Goal: Check status: Check status

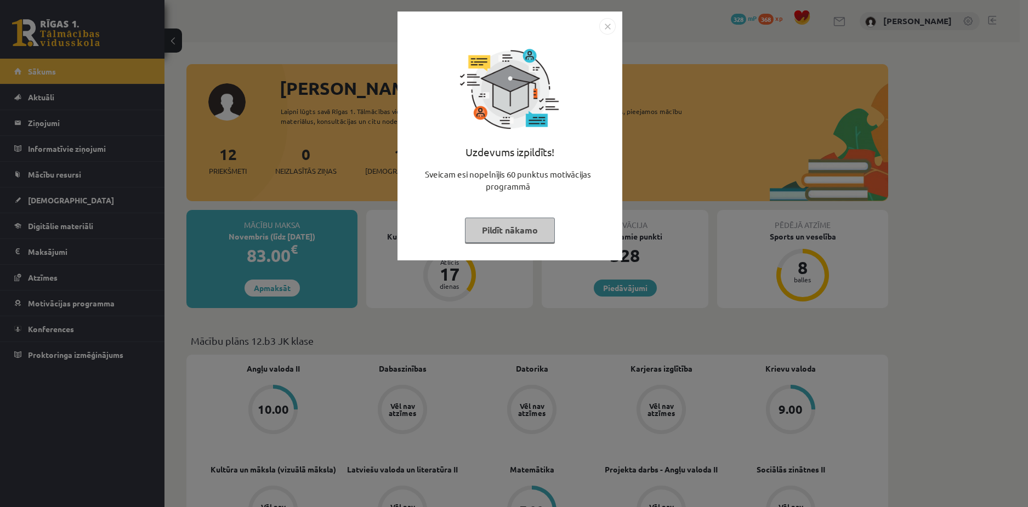
click at [528, 220] on button "Pildīt nākamo" at bounding box center [510, 230] width 90 height 25
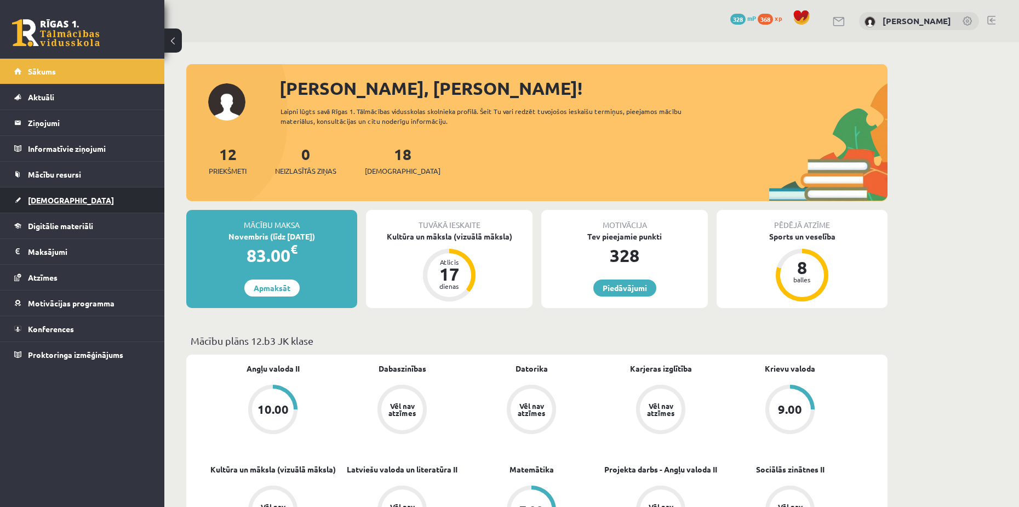
click at [44, 201] on span "[DEMOGRAPHIC_DATA]" at bounding box center [71, 200] width 86 height 10
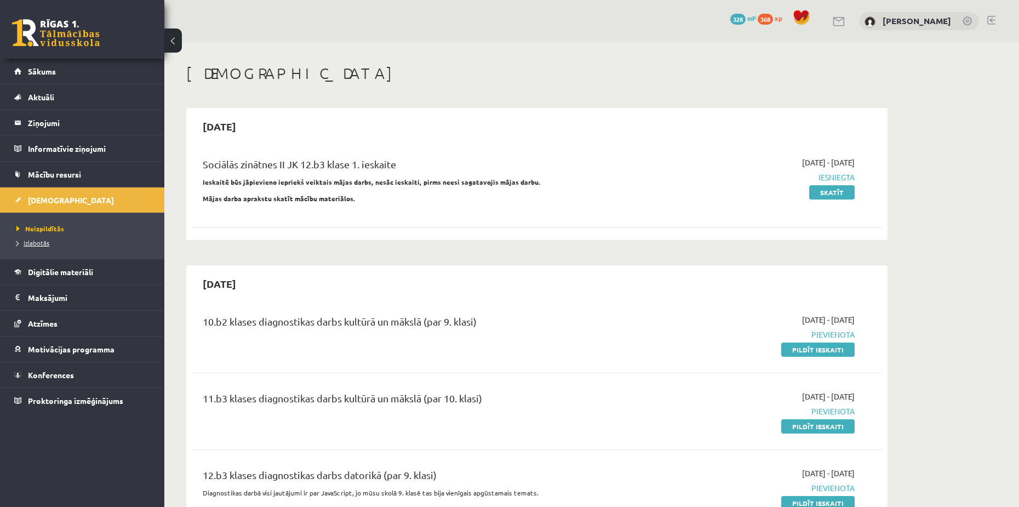
click at [40, 240] on span "Izlabotās" at bounding box center [32, 242] width 33 height 9
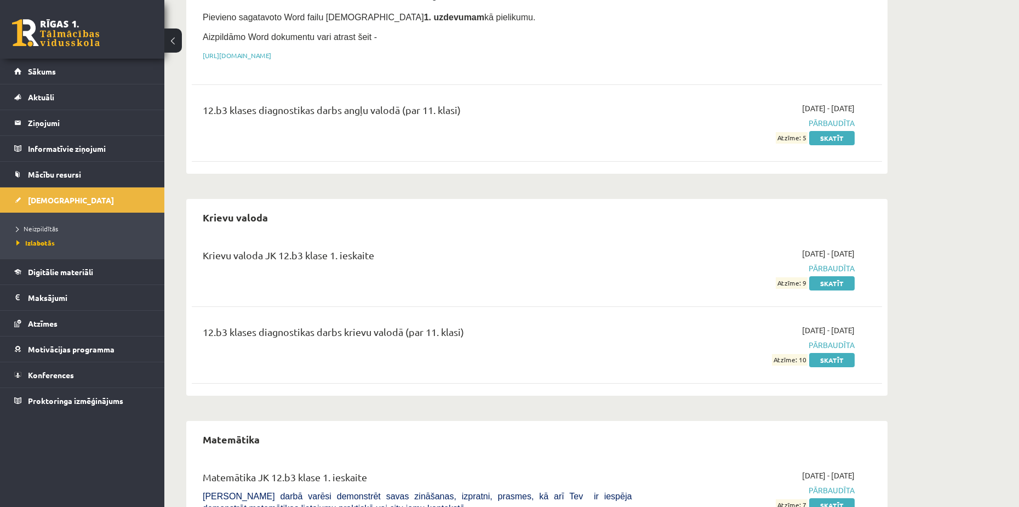
scroll to position [219, 0]
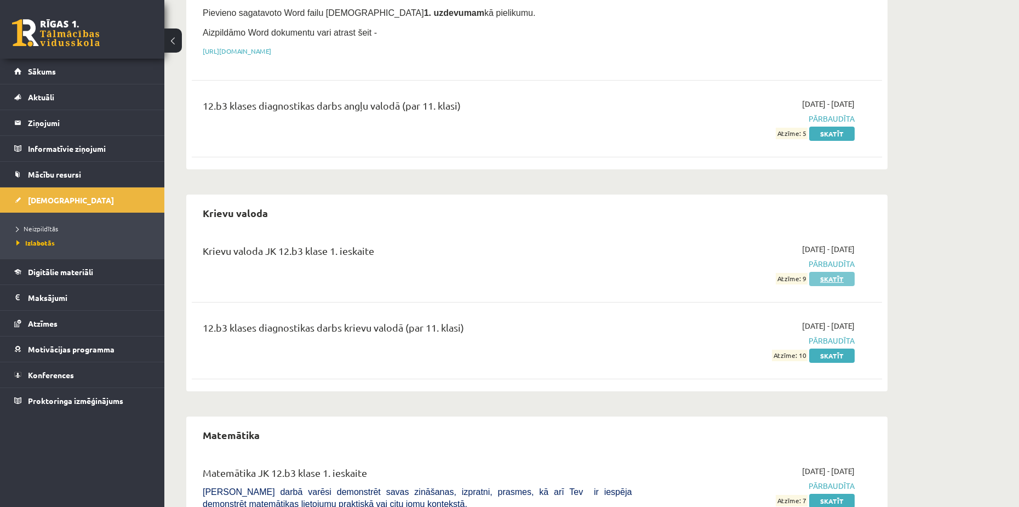
click at [825, 275] on link "Skatīt" at bounding box center [831, 279] width 45 height 14
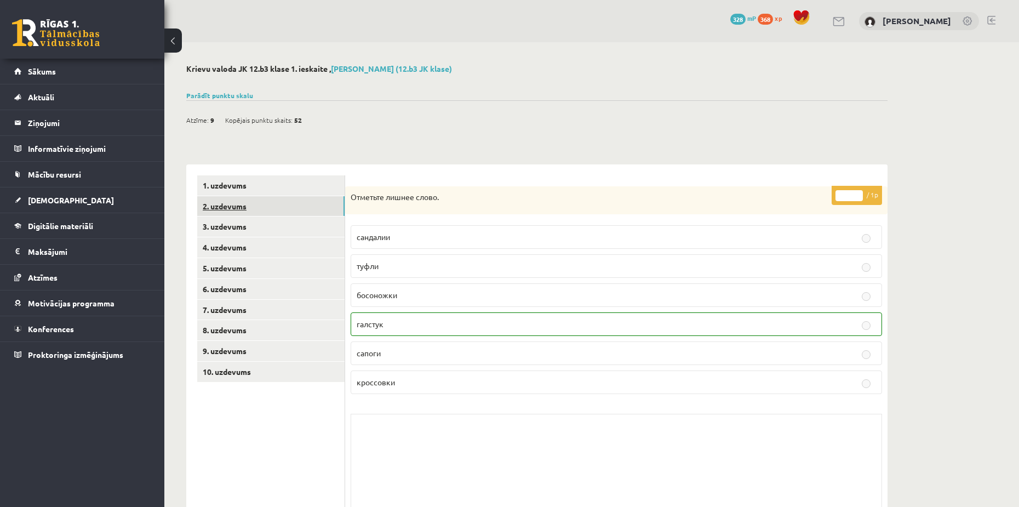
click at [231, 204] on link "2. uzdevums" at bounding box center [270, 206] width 147 height 20
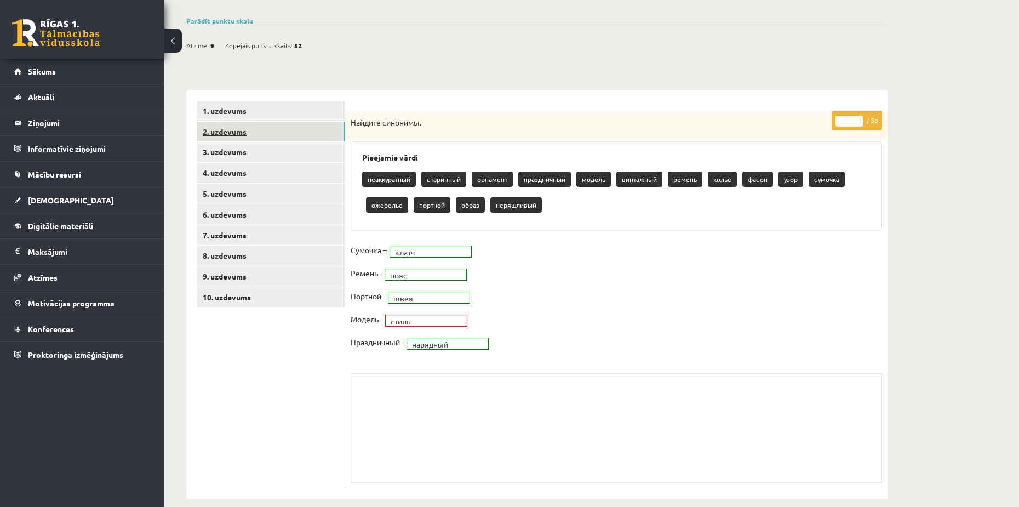
scroll to position [89, 0]
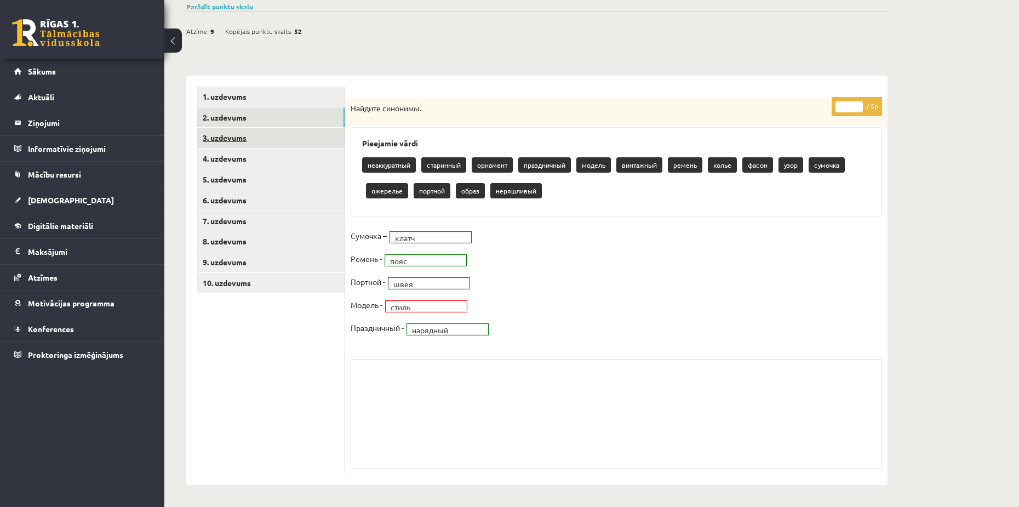
click at [254, 141] on link "3. uzdevums" at bounding box center [270, 138] width 147 height 20
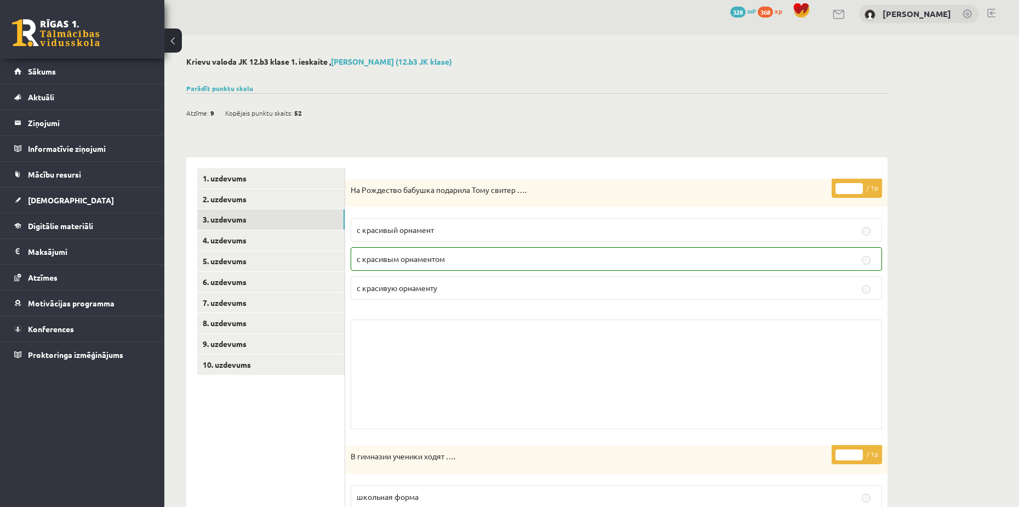
scroll to position [0, 0]
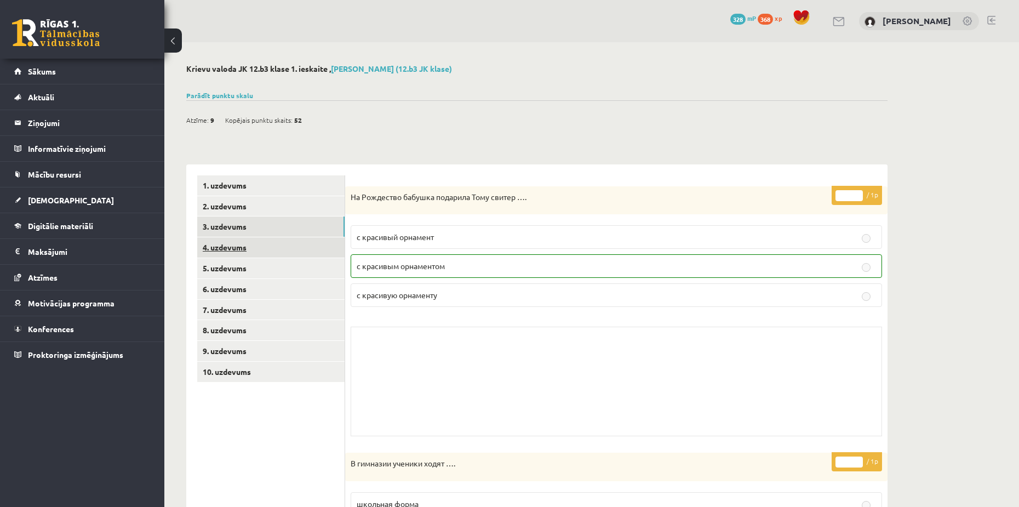
click at [235, 248] on link "4. uzdevums" at bounding box center [270, 247] width 147 height 20
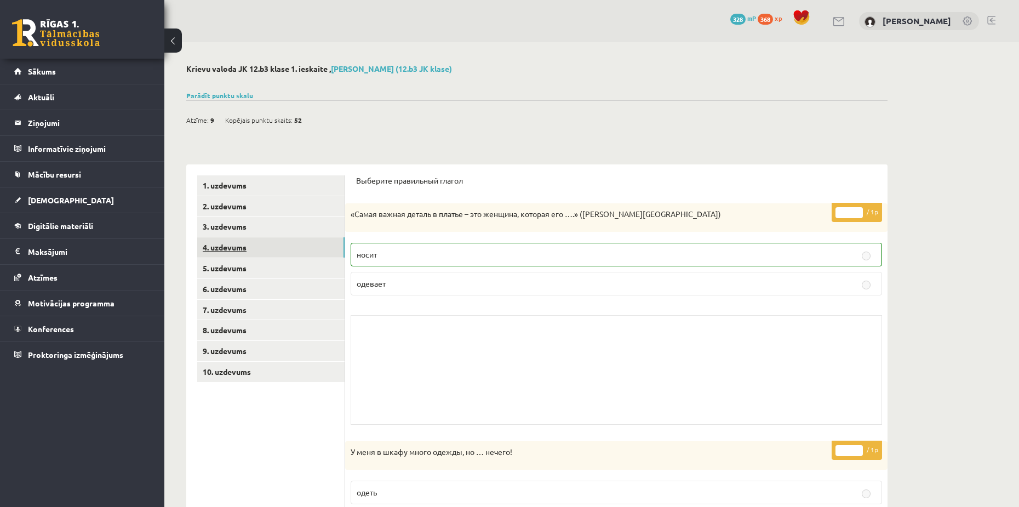
click at [249, 255] on link "4. uzdevums" at bounding box center [270, 247] width 147 height 20
click at [223, 267] on link "5. uzdevums" at bounding box center [270, 268] width 147 height 20
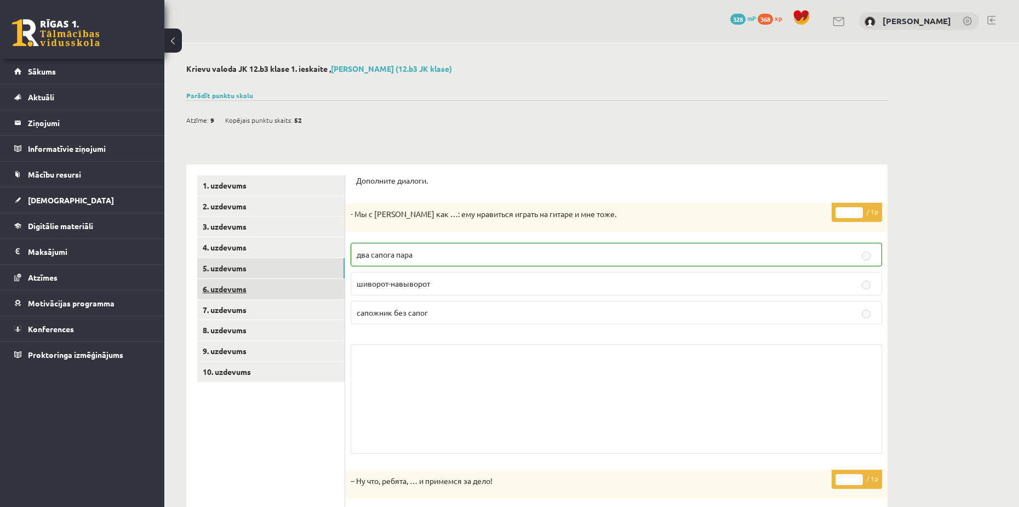
click at [228, 293] on link "6. uzdevums" at bounding box center [270, 289] width 147 height 20
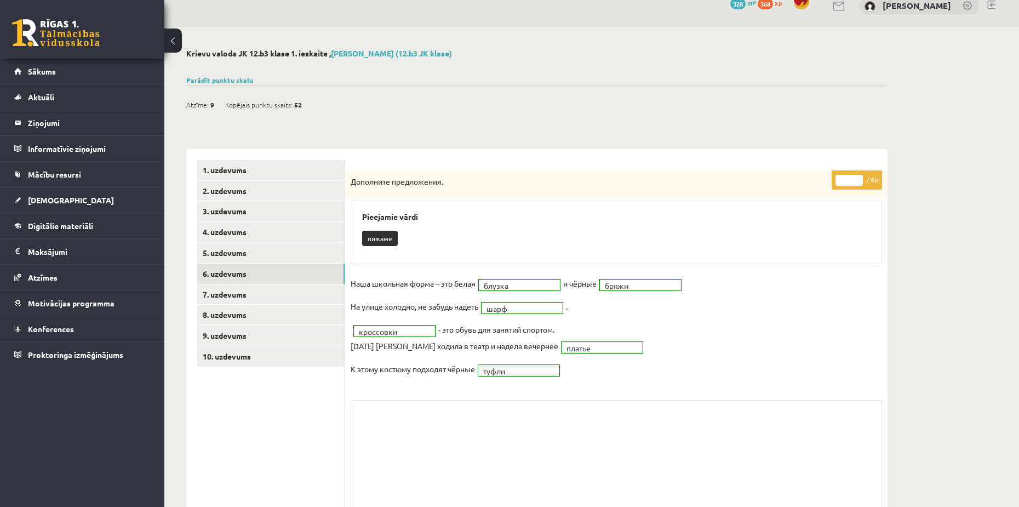
scroll to position [56, 0]
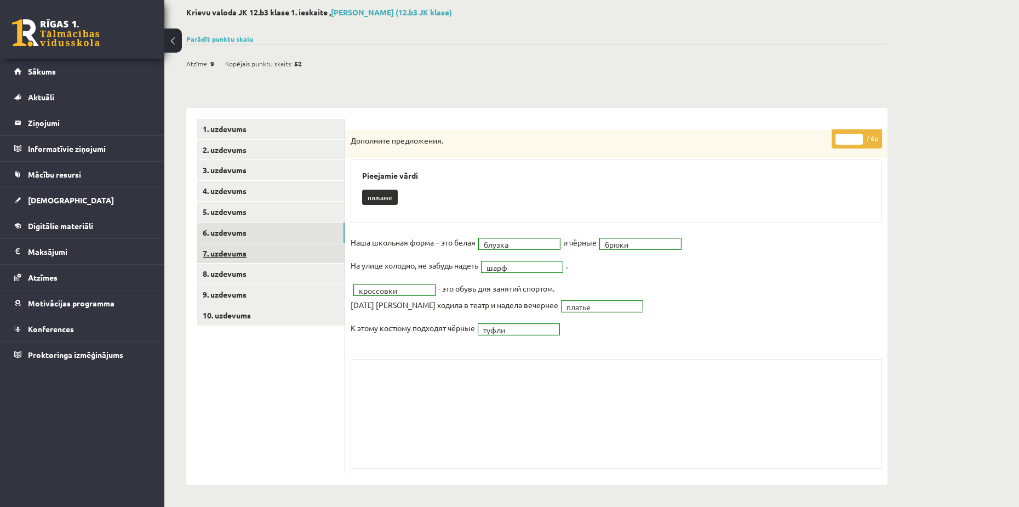
click at [293, 244] on link "7. uzdevums" at bounding box center [270, 253] width 147 height 20
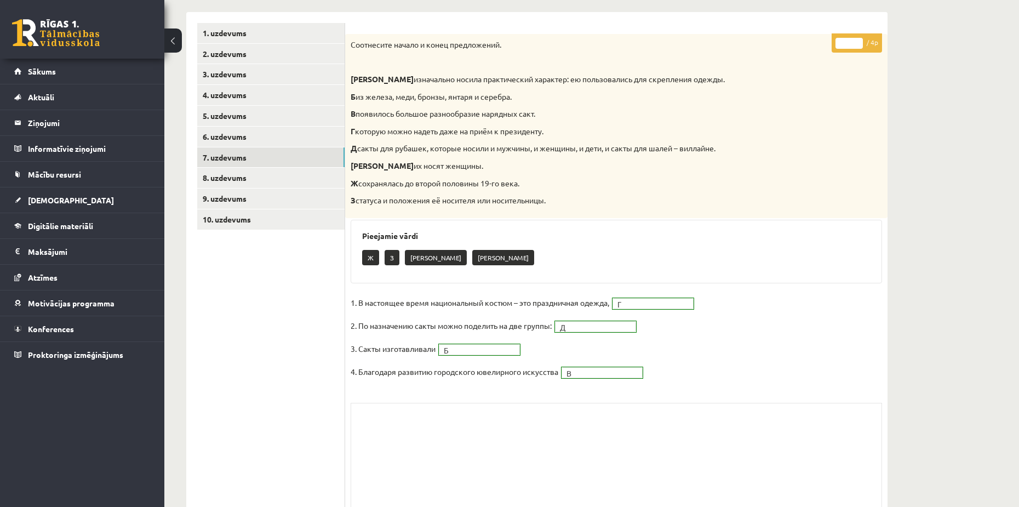
scroll to position [196, 0]
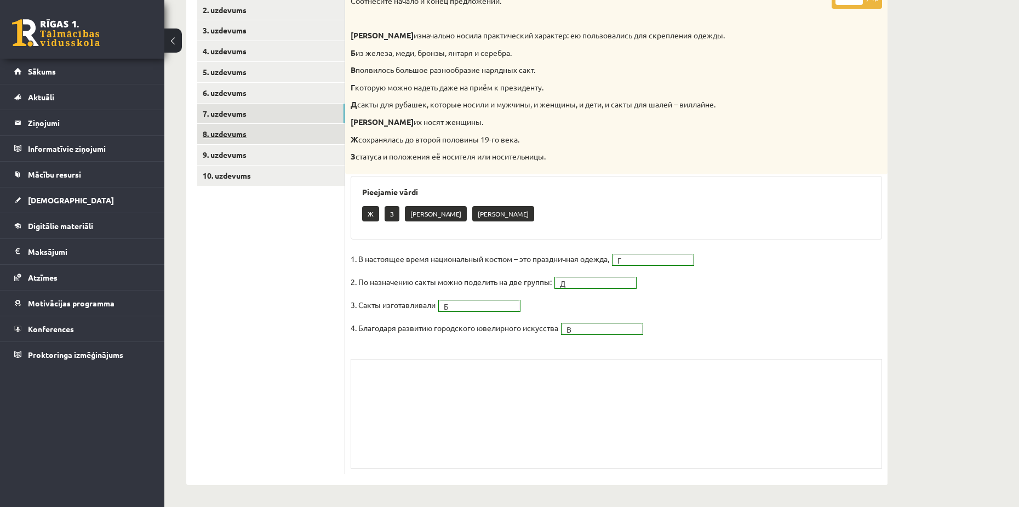
click at [231, 132] on link "8. uzdevums" at bounding box center [270, 134] width 147 height 20
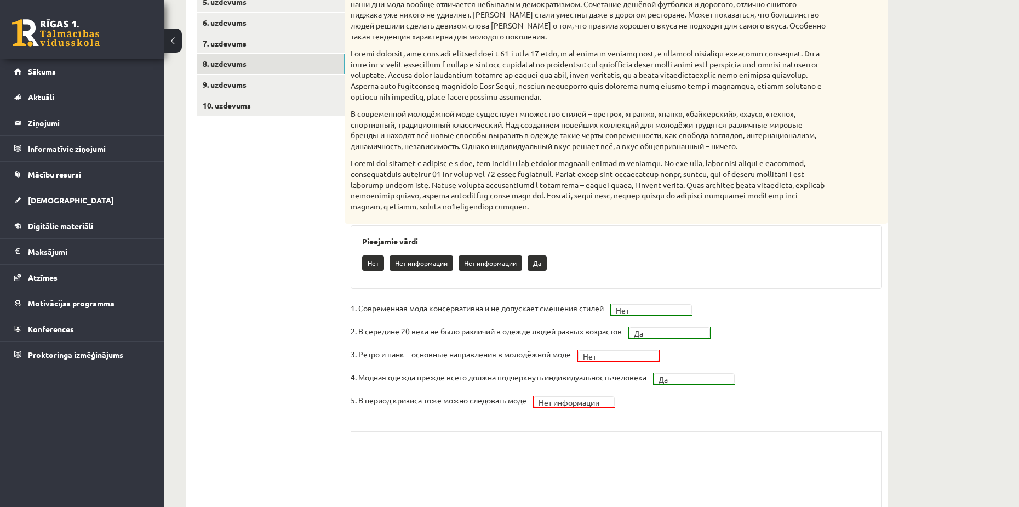
scroll to position [229, 0]
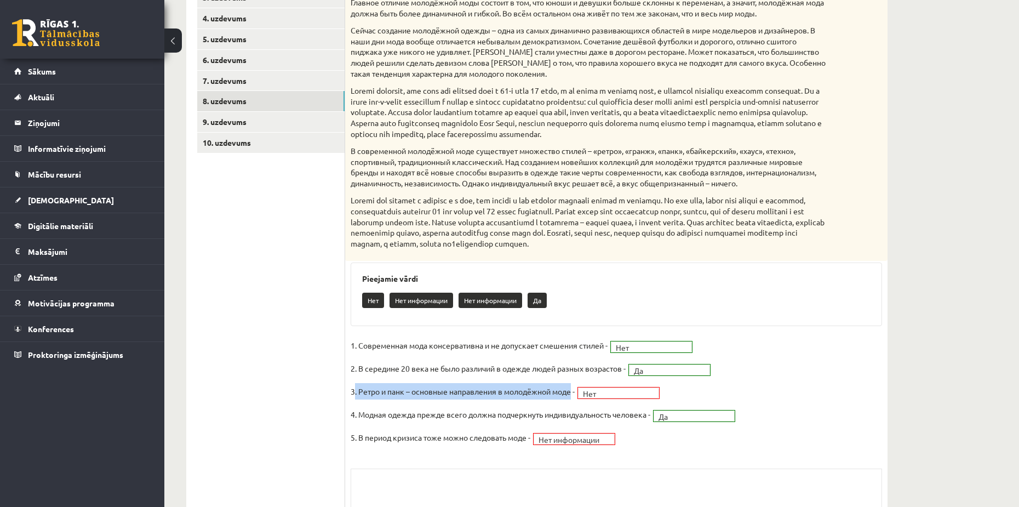
drag, startPoint x: 574, startPoint y: 392, endPoint x: 355, endPoint y: 391, distance: 219.2
click at [355, 391] on p "3. Ретро и панк – основные направления в молодёжной моде -" at bounding box center [463, 391] width 224 height 16
click at [391, 450] on fieldset "**********" at bounding box center [617, 394] width 532 height 115
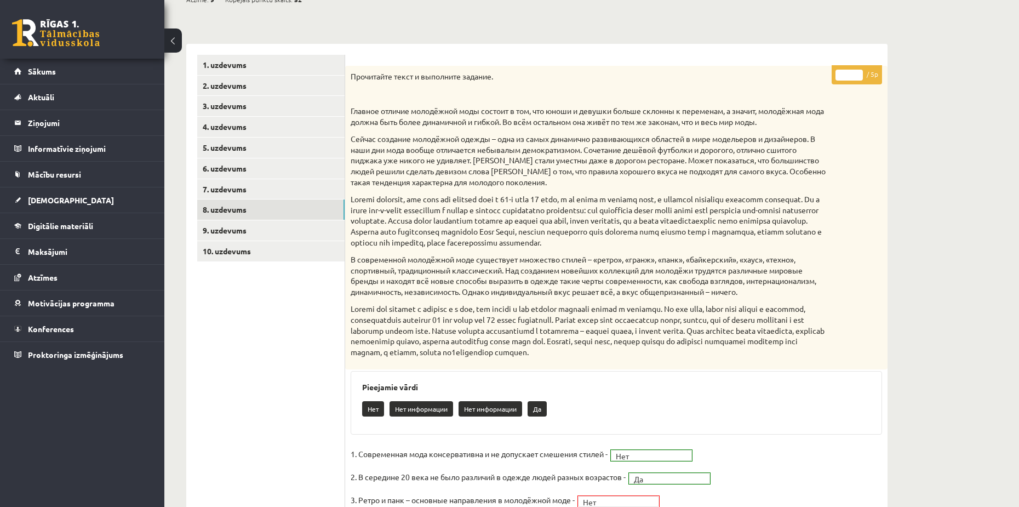
scroll to position [119, 0]
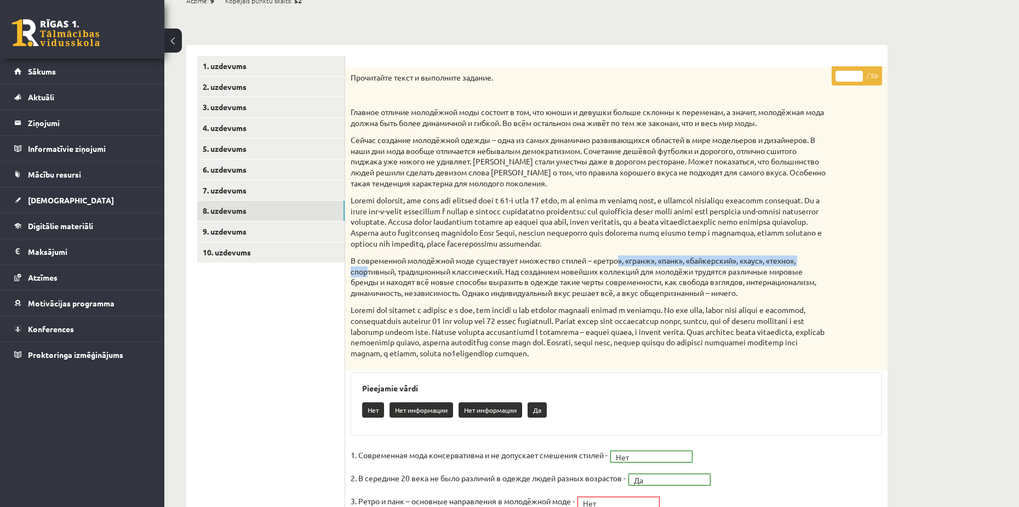
drag, startPoint x: 606, startPoint y: 261, endPoint x: 809, endPoint y: 257, distance: 202.8
click at [809, 257] on p "В современной молодёжной моде существует множество стилей – «ретро», «гранж», «…" at bounding box center [589, 276] width 477 height 43
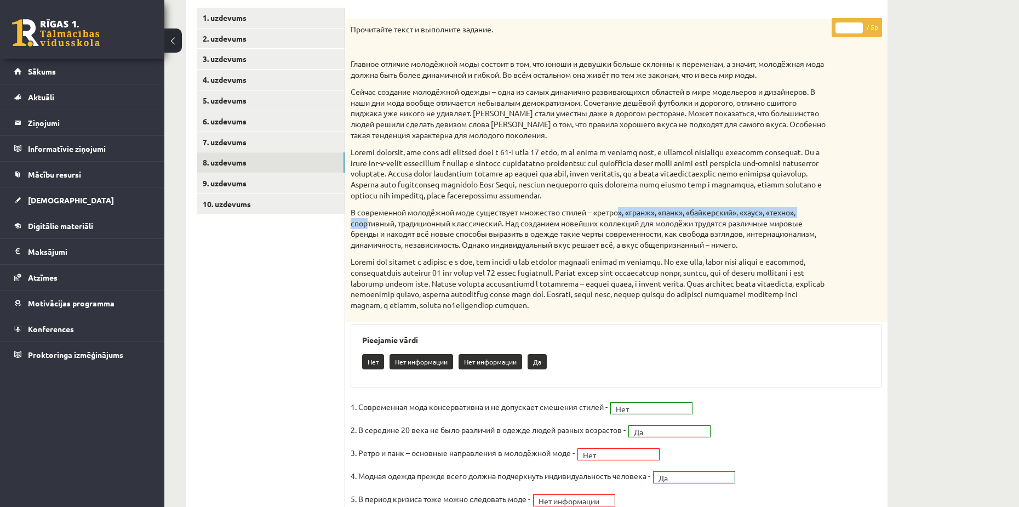
scroll to position [174, 0]
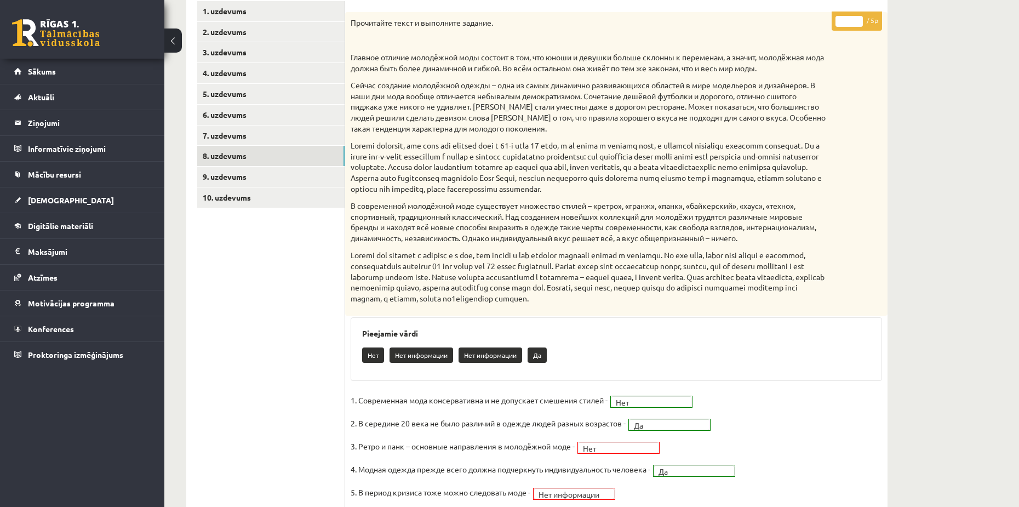
drag, startPoint x: 688, startPoint y: 296, endPoint x: 568, endPoint y: 473, distance: 213.1
click at [681, 318] on div "* / 5p Прочитайте текст и выполните задание. Главное отличие молодёжной моды со…" at bounding box center [616, 325] width 543 height 626
click at [533, 344] on div "Нет Нет информации Нет информации Да" at bounding box center [616, 357] width 509 height 26
click at [249, 178] on link "9. uzdevums" at bounding box center [270, 177] width 147 height 20
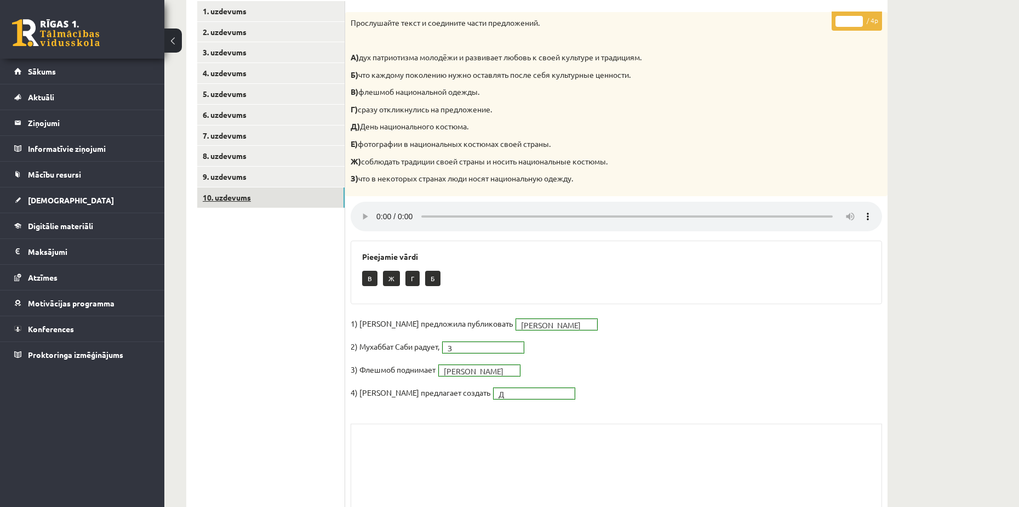
click at [243, 204] on link "10. uzdevums" at bounding box center [270, 197] width 147 height 20
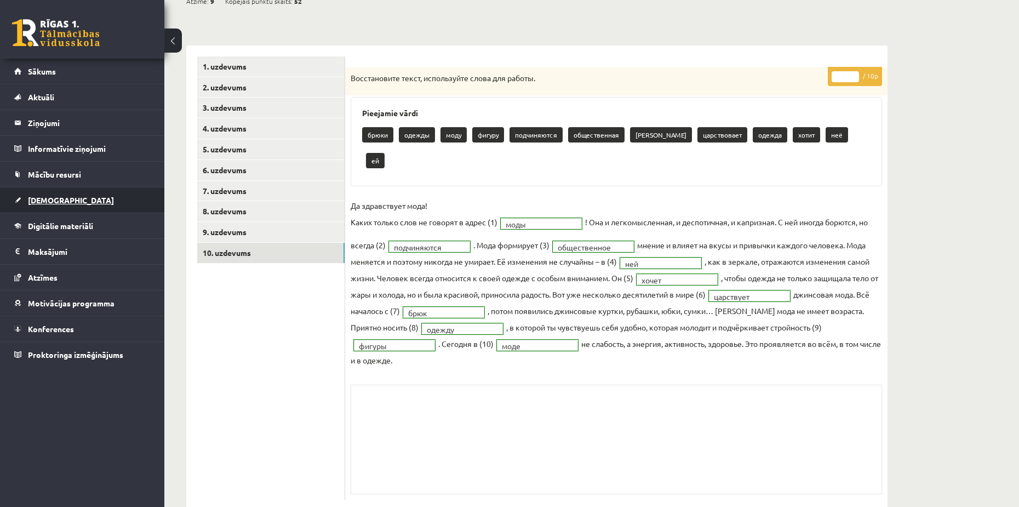
click at [51, 198] on span "[DEMOGRAPHIC_DATA]" at bounding box center [71, 200] width 86 height 10
